Goal: Task Accomplishment & Management: Use online tool/utility

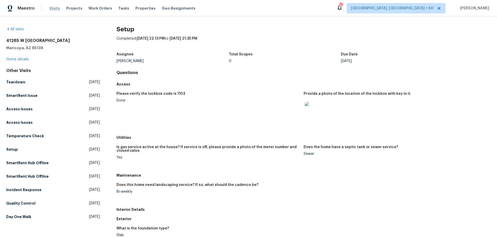
click at [55, 9] on span "Visits" at bounding box center [54, 8] width 11 height 5
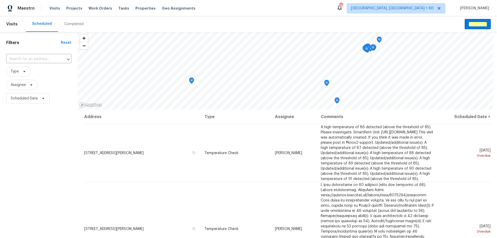
click at [75, 24] on div "Completed" at bounding box center [73, 23] width 19 height 5
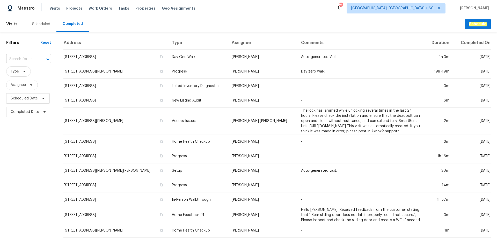
click at [24, 58] on input "text" at bounding box center [21, 59] width 30 height 8
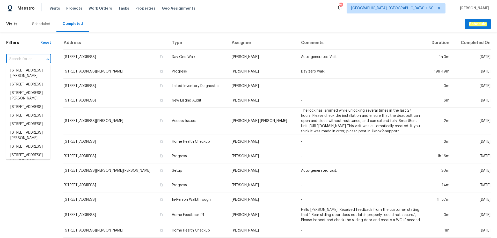
paste input "[STREET_ADDRESS][US_STATE][US_STATE]"
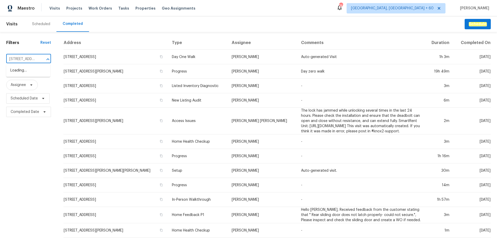
scroll to position [0, 54]
type input "[STREET_ADDRESS]"
click at [23, 72] on li "[STREET_ADDRESS][US_STATE]" at bounding box center [28, 73] width 44 height 14
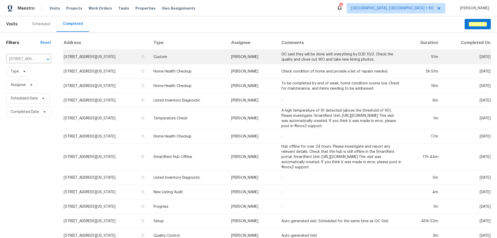
click at [149, 57] on td "[STREET_ADDRESS][US_STATE]" at bounding box center [106, 57] width 86 height 14
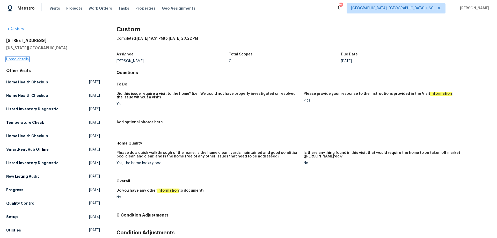
click at [15, 57] on link "Home details" at bounding box center [17, 59] width 23 height 4
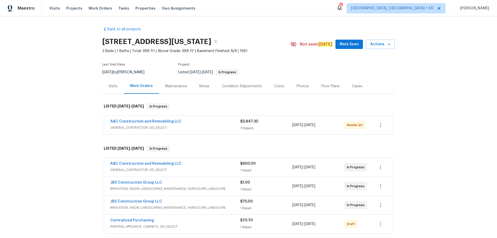
click at [296, 86] on div "Photos" at bounding box center [302, 86] width 12 height 5
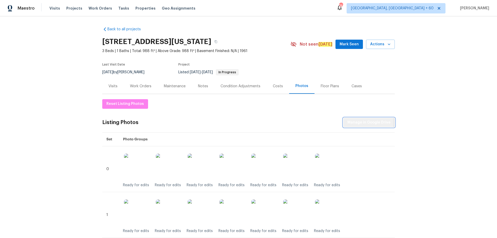
click at [364, 122] on span "Manage in Google Drive" at bounding box center [368, 122] width 43 height 6
